Goal: Information Seeking & Learning: Learn about a topic

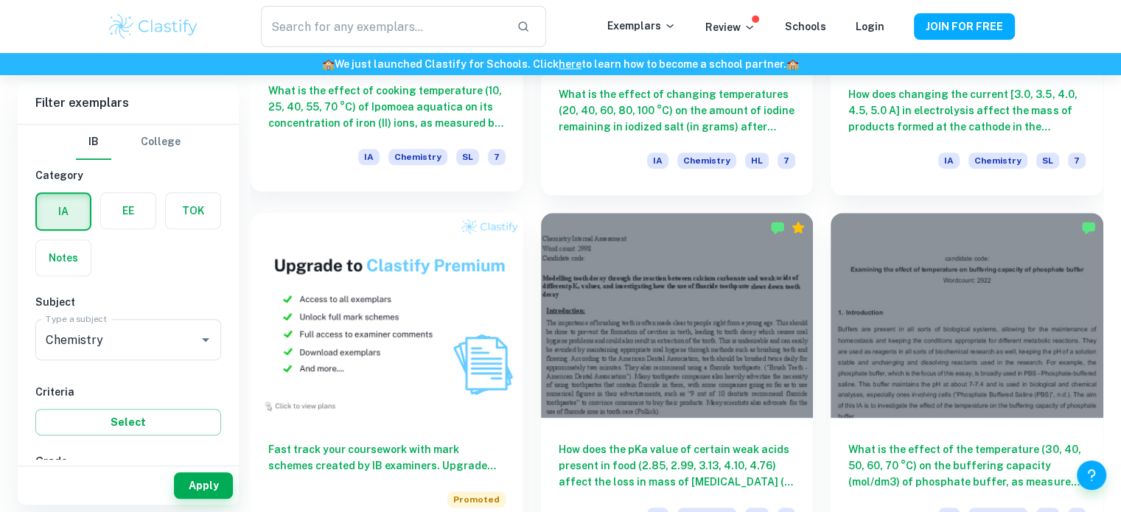
scroll to position [885, 0]
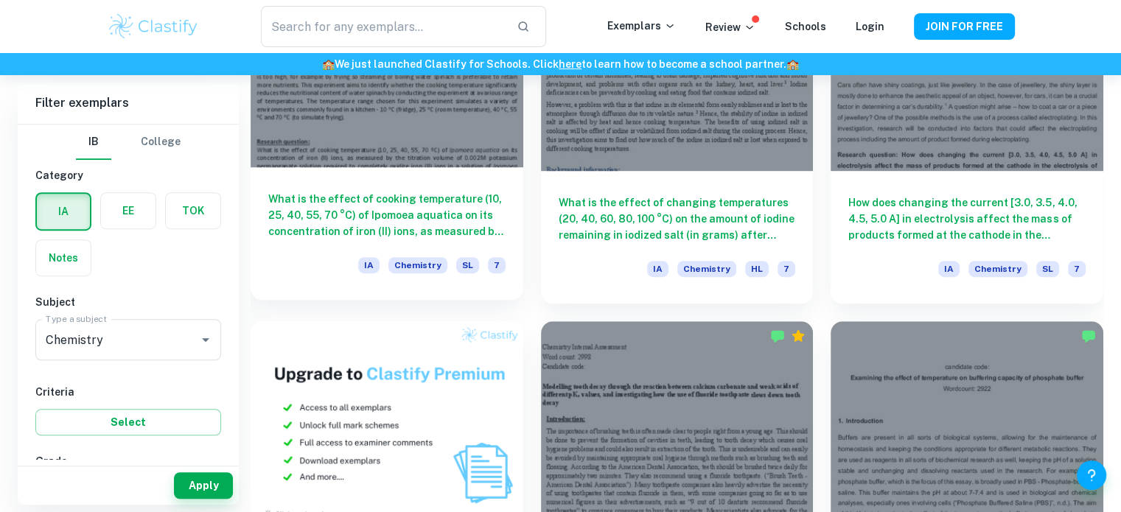
click at [449, 196] on h6 "What is the effect of cooking temperature (10, 25, 40, 55, 70 °C) of Ipomoea aq…" at bounding box center [386, 215] width 237 height 49
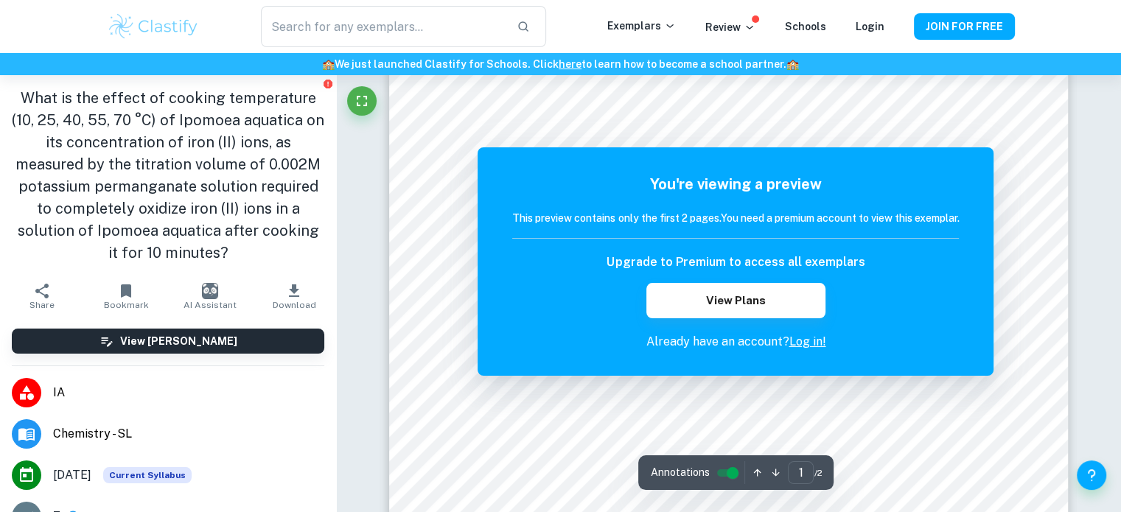
scroll to position [147, 0]
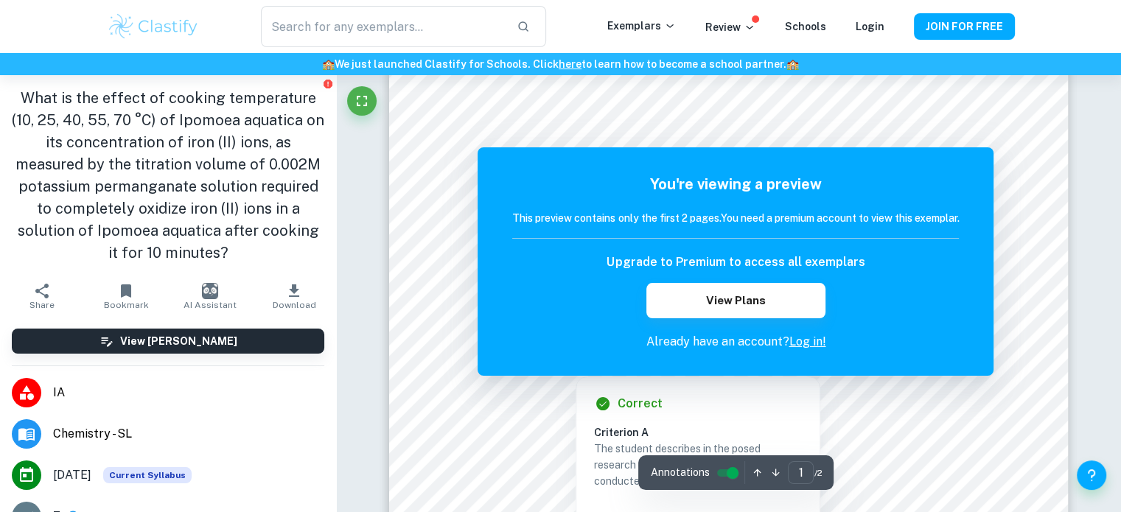
click at [686, 411] on div "Correct" at bounding box center [704, 404] width 220 height 18
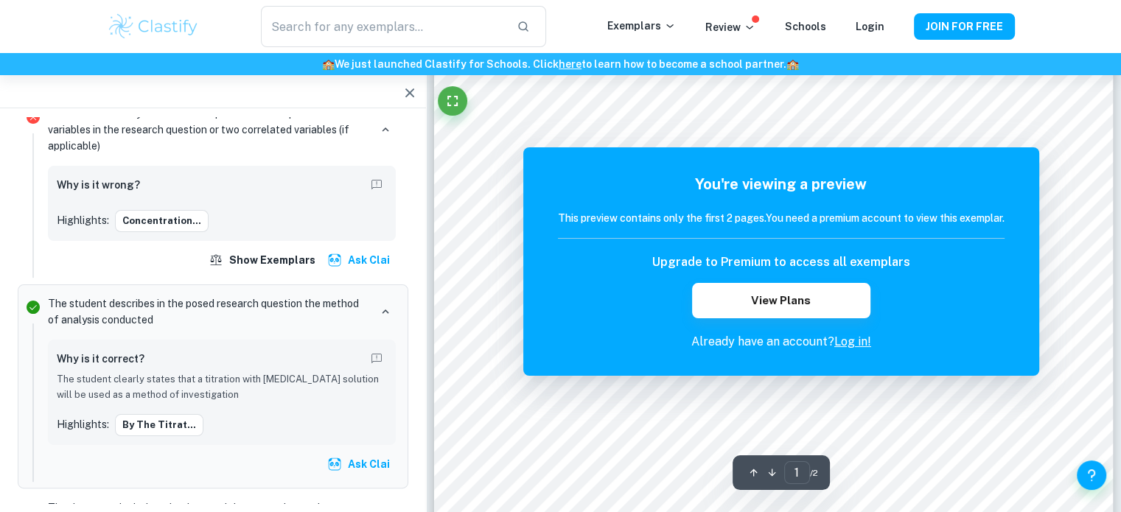
scroll to position [442, 0]
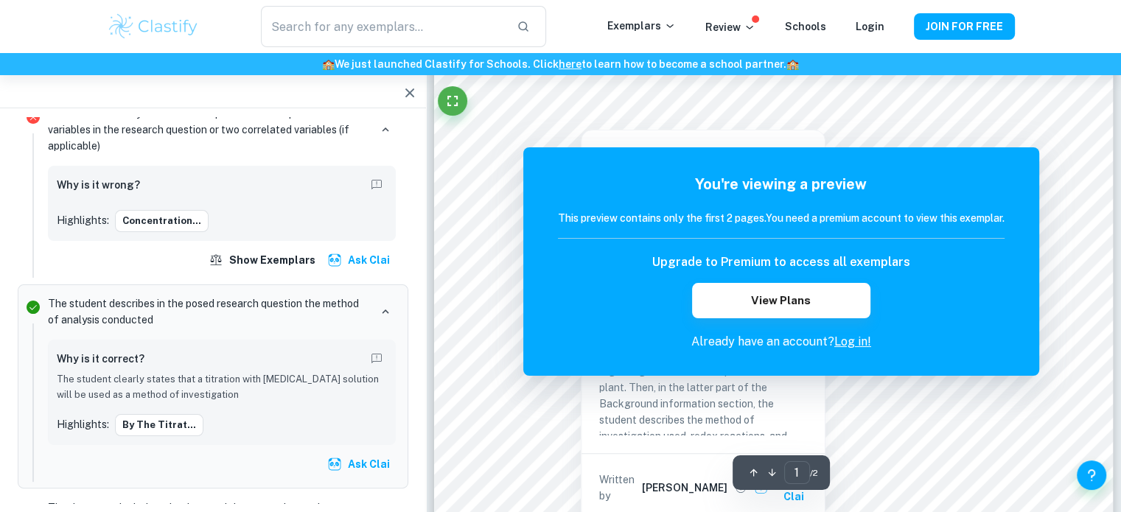
click at [852, 346] on link "Log in!" at bounding box center [853, 342] width 37 height 14
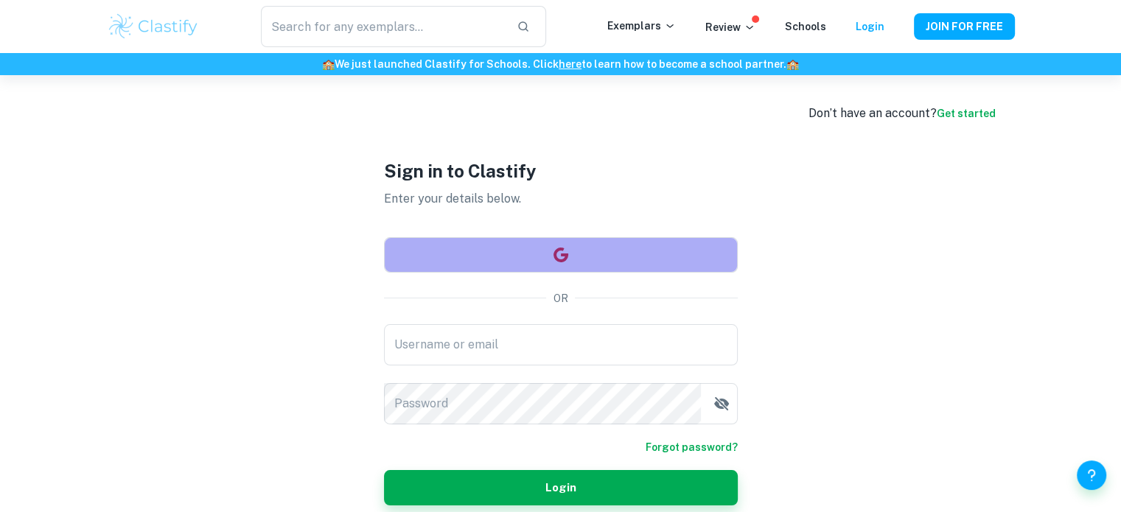
click at [625, 268] on button "button" at bounding box center [561, 254] width 354 height 35
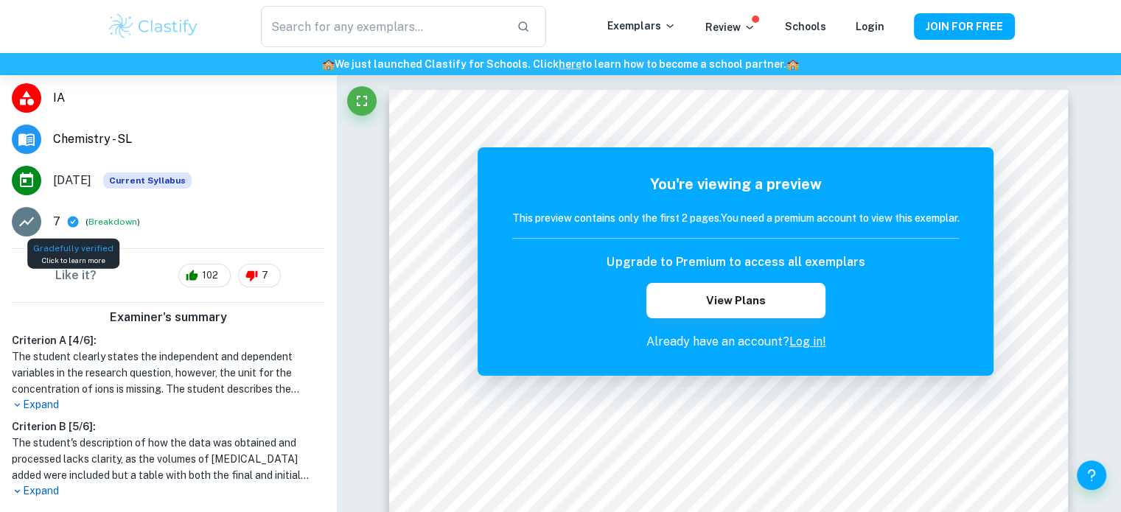
click at [69, 222] on icon at bounding box center [73, 222] width 11 height 11
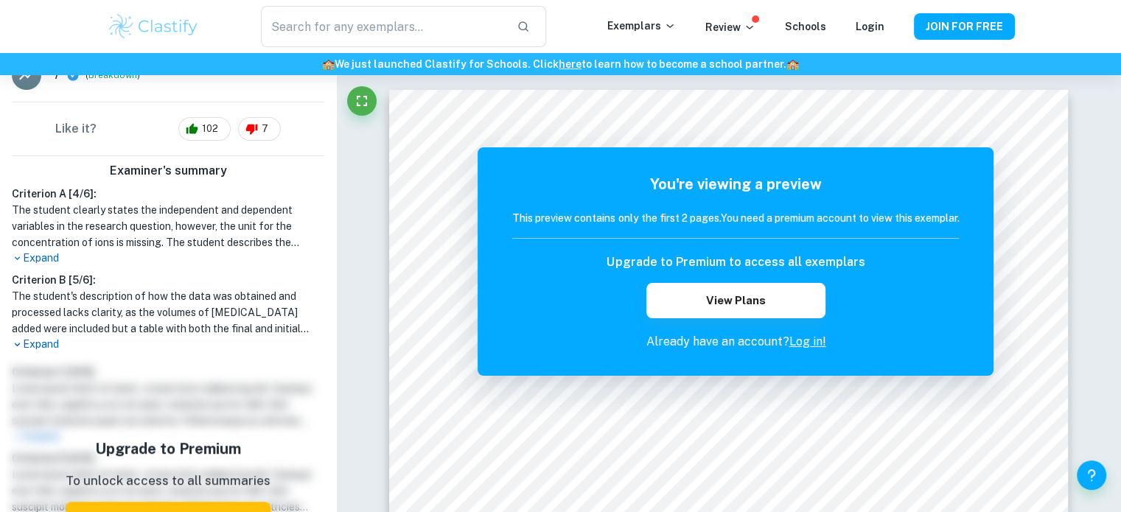
scroll to position [442, 0]
click at [34, 342] on p "Expand" at bounding box center [168, 343] width 313 height 15
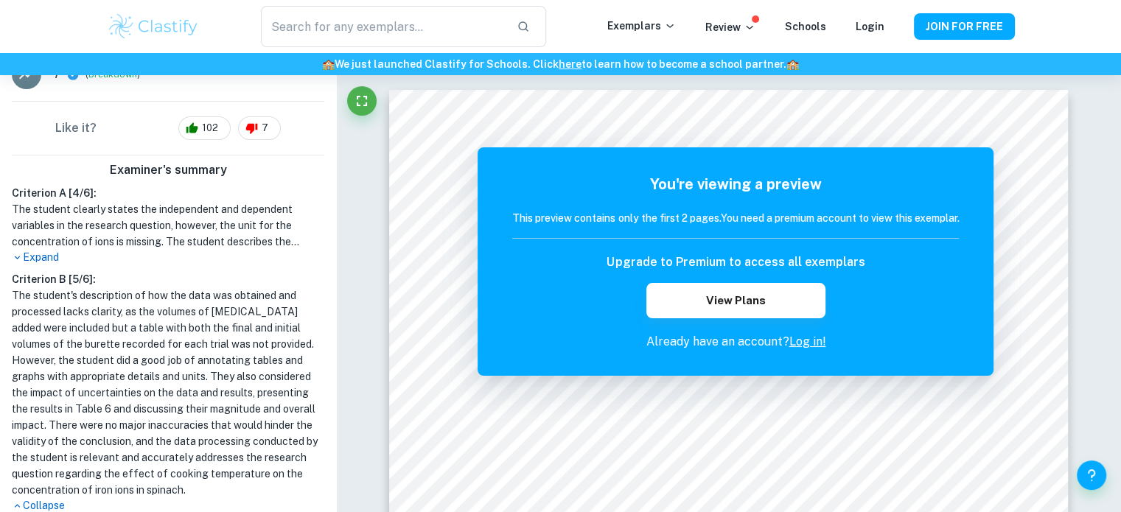
click at [49, 257] on p "Expand" at bounding box center [168, 257] width 313 height 15
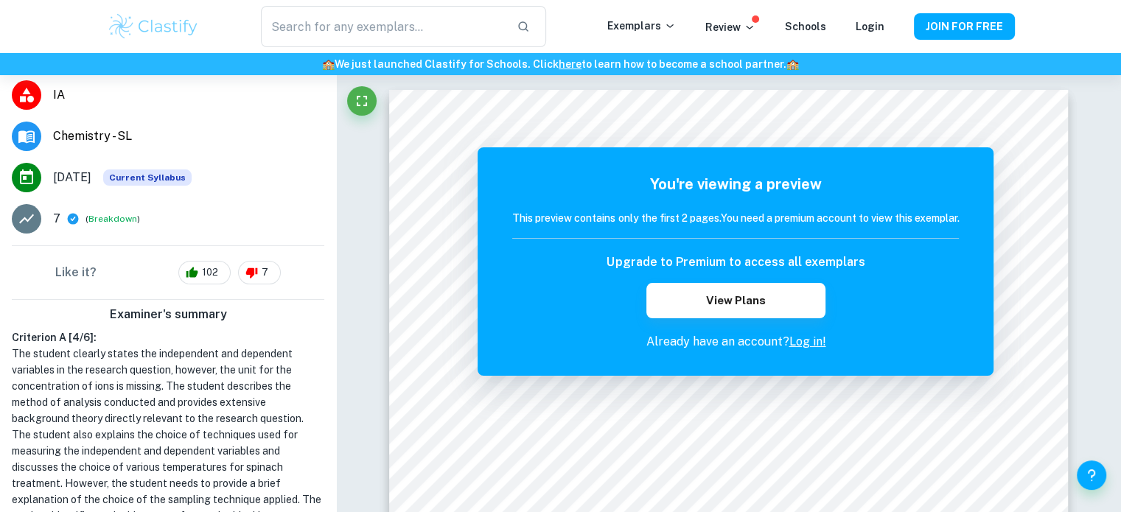
scroll to position [295, 0]
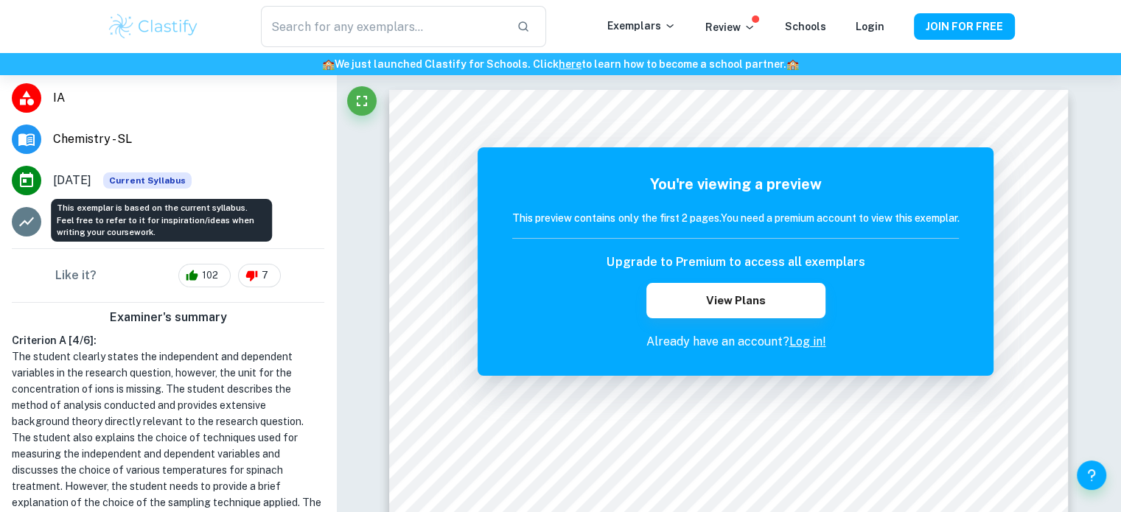
click at [143, 182] on span "Current Syllabus" at bounding box center [147, 181] width 88 height 16
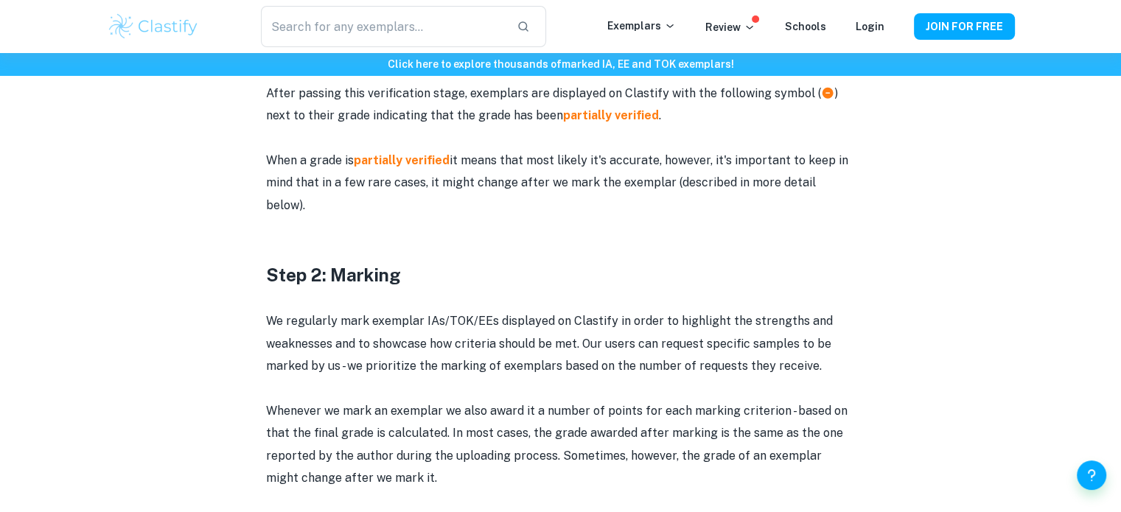
scroll to position [1401, 0]
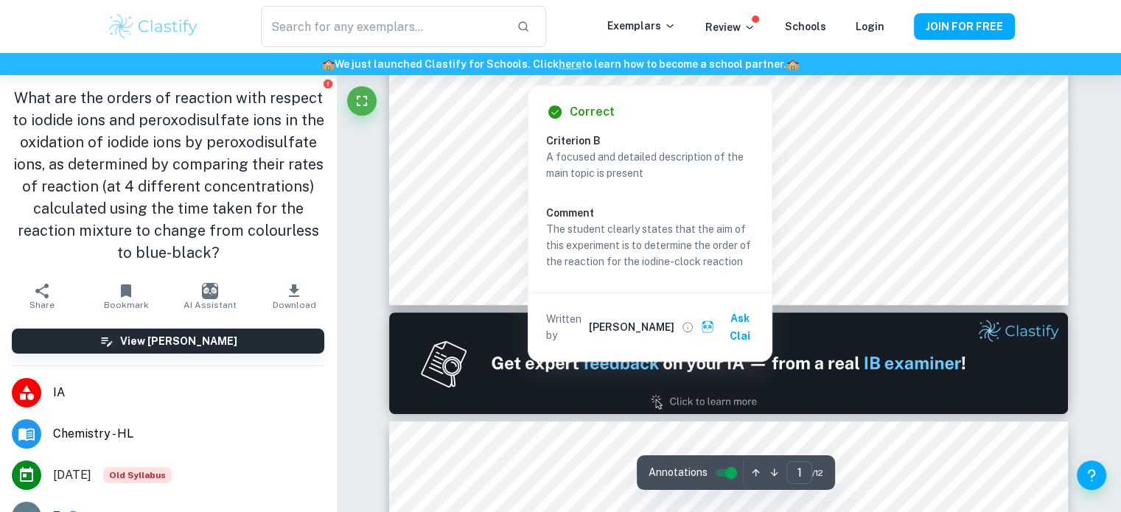
scroll to position [516, 0]
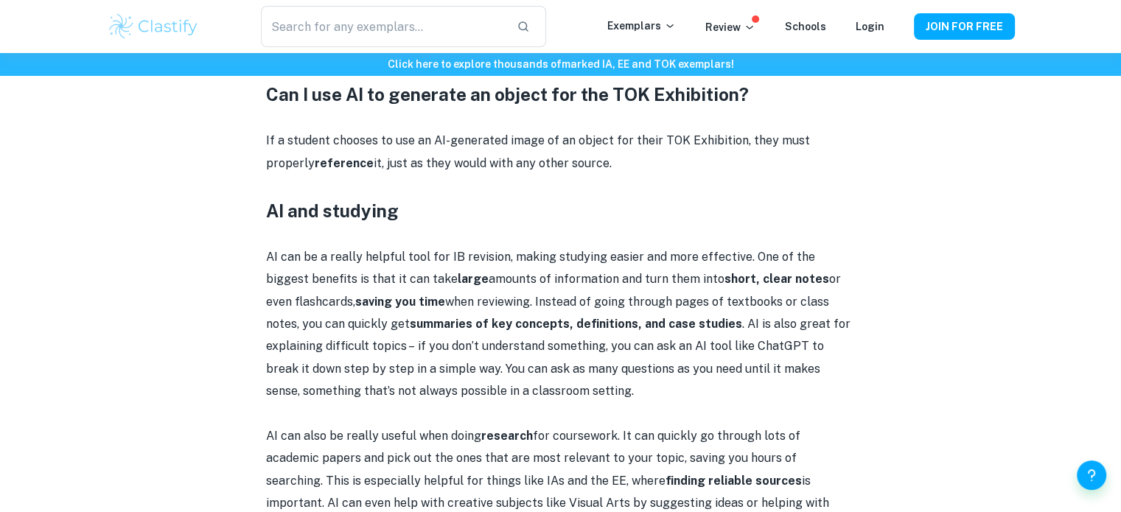
scroll to position [1475, 0]
